Goal: Transaction & Acquisition: Purchase product/service

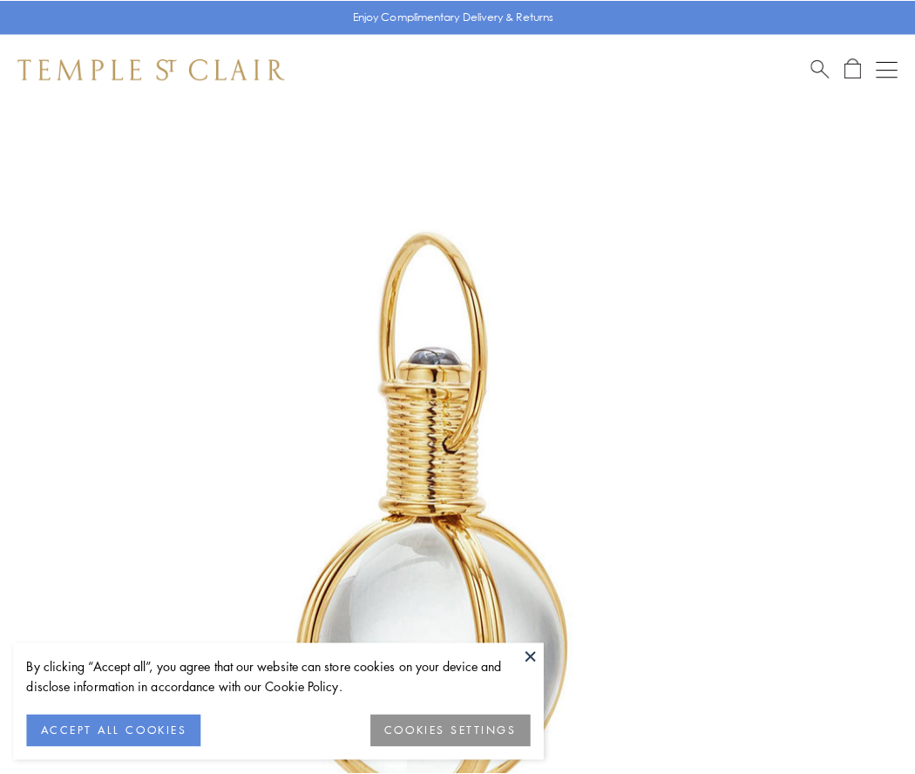
scroll to position [455, 0]
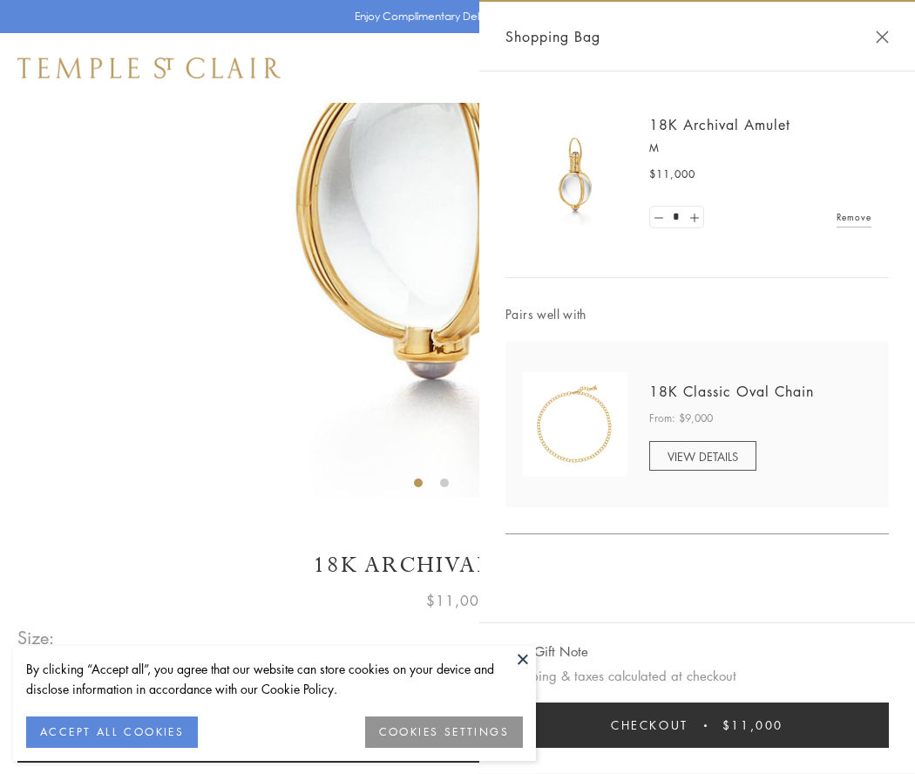
click at [697, 725] on button "Checkout $11,000" at bounding box center [698, 725] width 384 height 45
